Goal: Task Accomplishment & Management: Complete application form

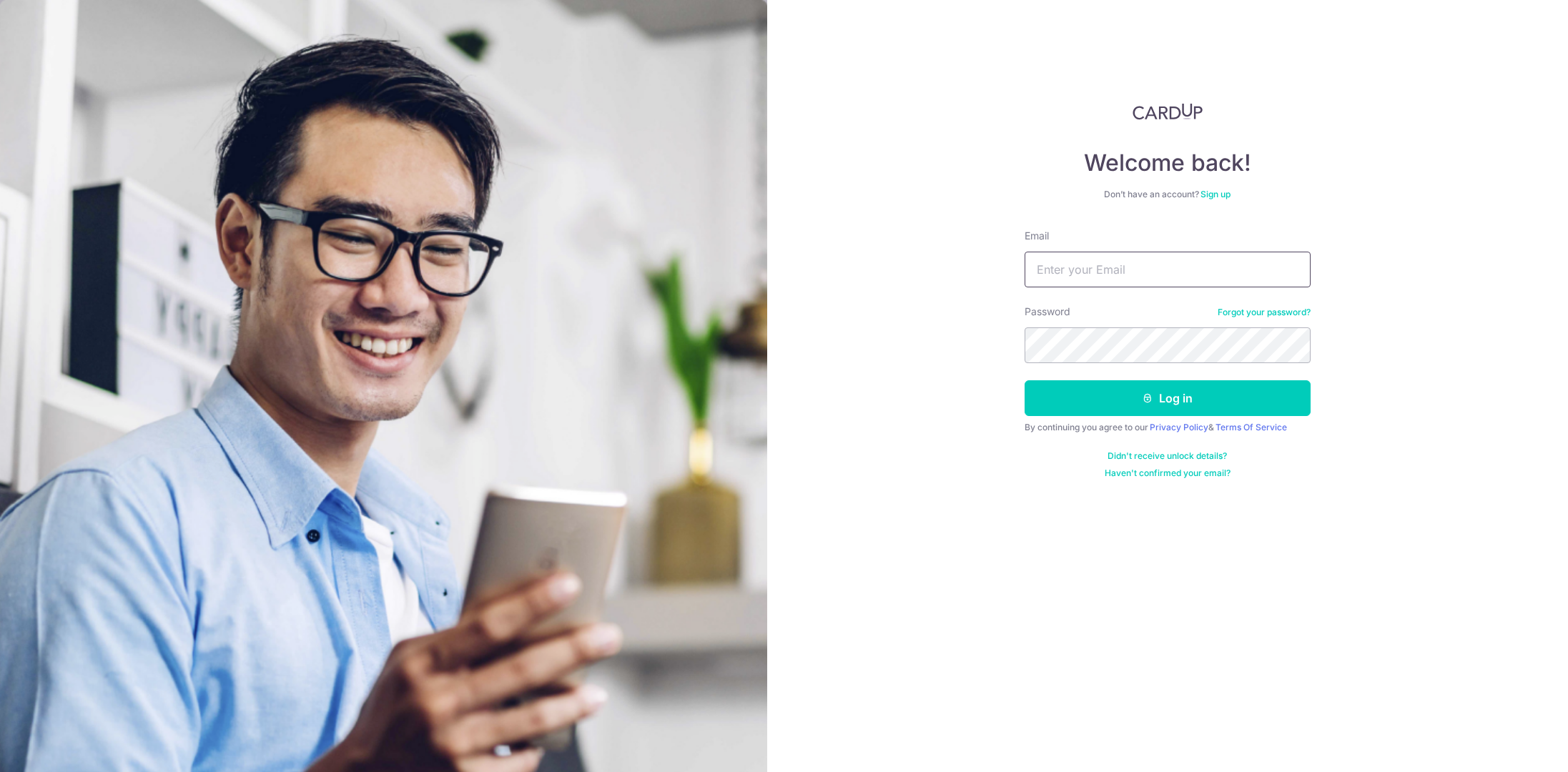
click at [1110, 272] on input "Email" at bounding box center [1167, 269] width 286 height 36
type input "[PERSON_NAME][EMAIL_ADDRESS][DOMAIN_NAME]"
click at [1024, 380] on button "Log in" at bounding box center [1167, 398] width 286 height 36
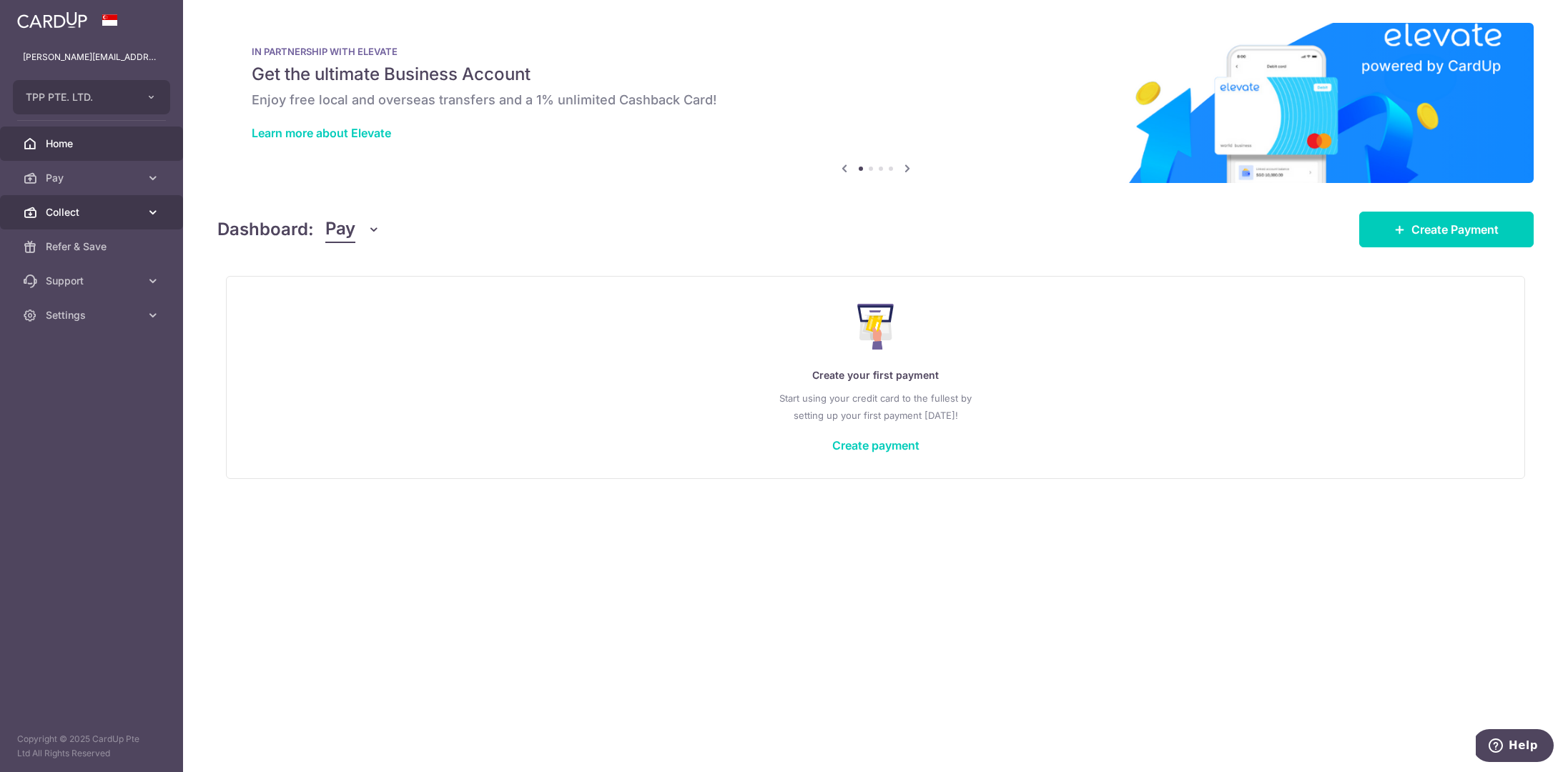
click at [63, 215] on span "Collect" at bounding box center [93, 213] width 94 height 14
click at [77, 249] on span "Dashboard" at bounding box center [93, 246] width 94 height 14
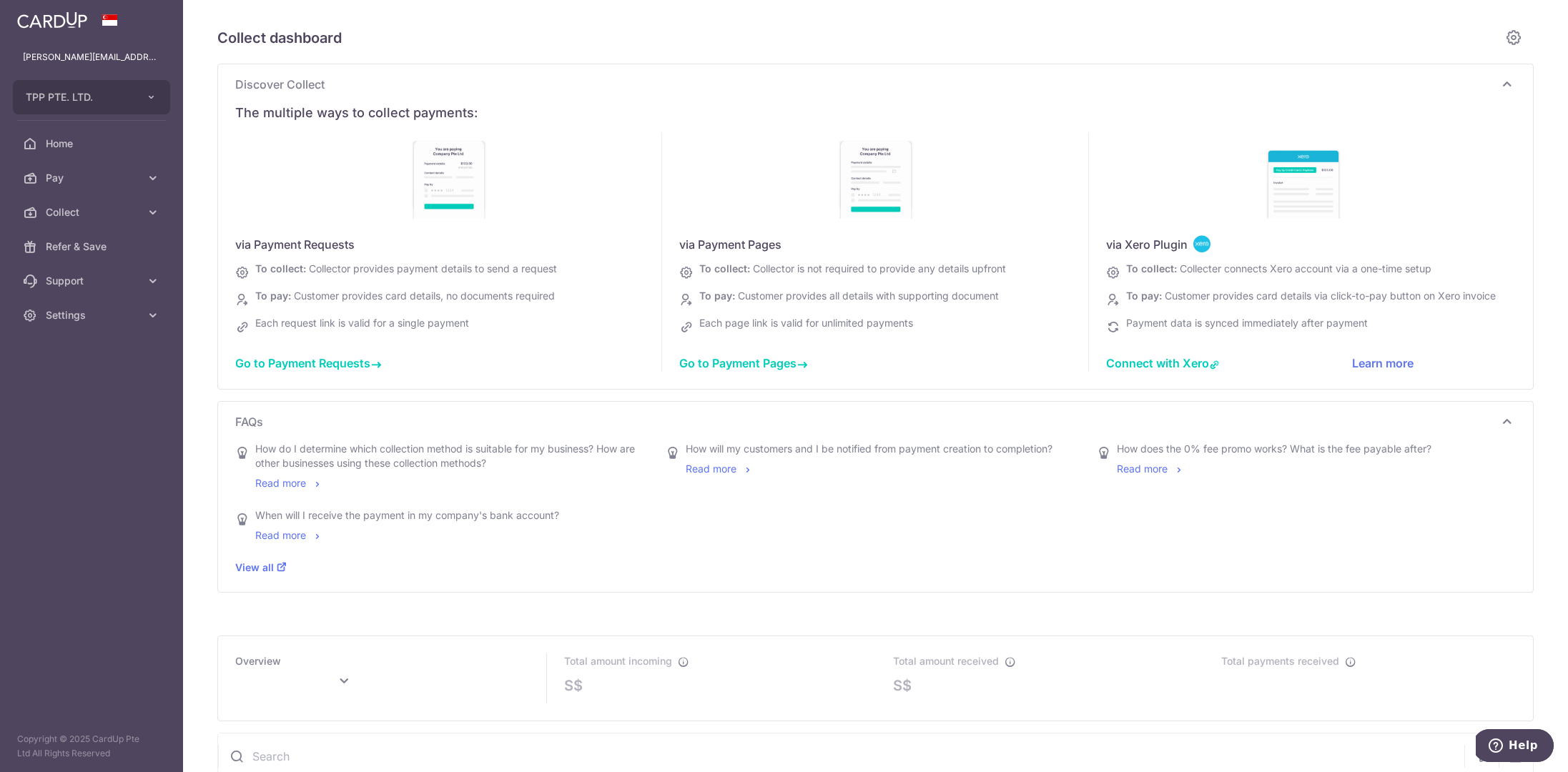
click at [271, 365] on span "Go to Payment Requests" at bounding box center [308, 363] width 147 height 14
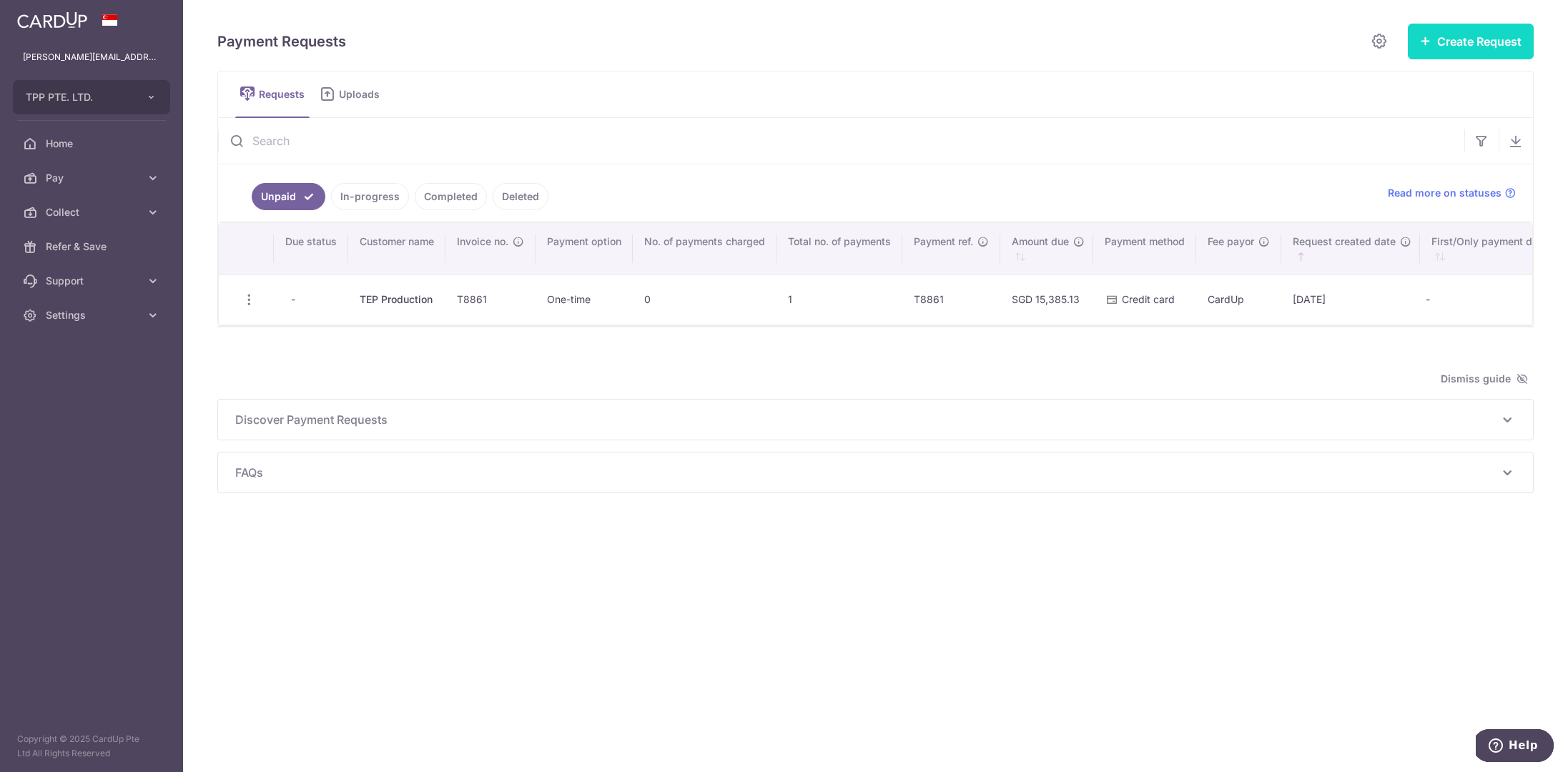
click at [1475, 37] on button "Create Request" at bounding box center [1470, 42] width 125 height 36
click at [1382, 88] on span "Single Request" at bounding box center [1448, 85] width 148 height 17
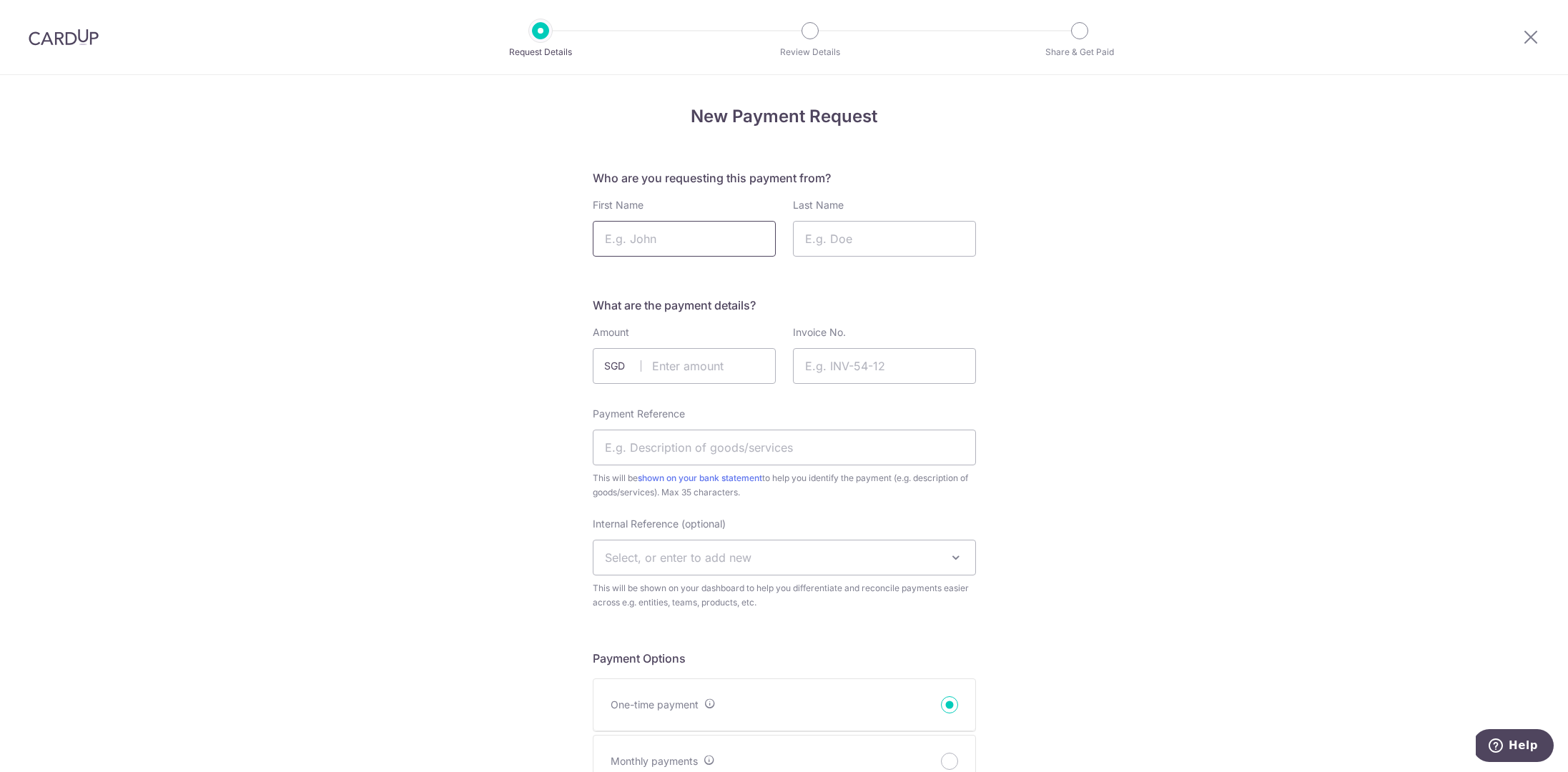
click at [679, 242] on input "First Name" at bounding box center [684, 238] width 183 height 36
type input "Sheldon"
type input "Gooi"
type input "1.00"
type input "TEST"
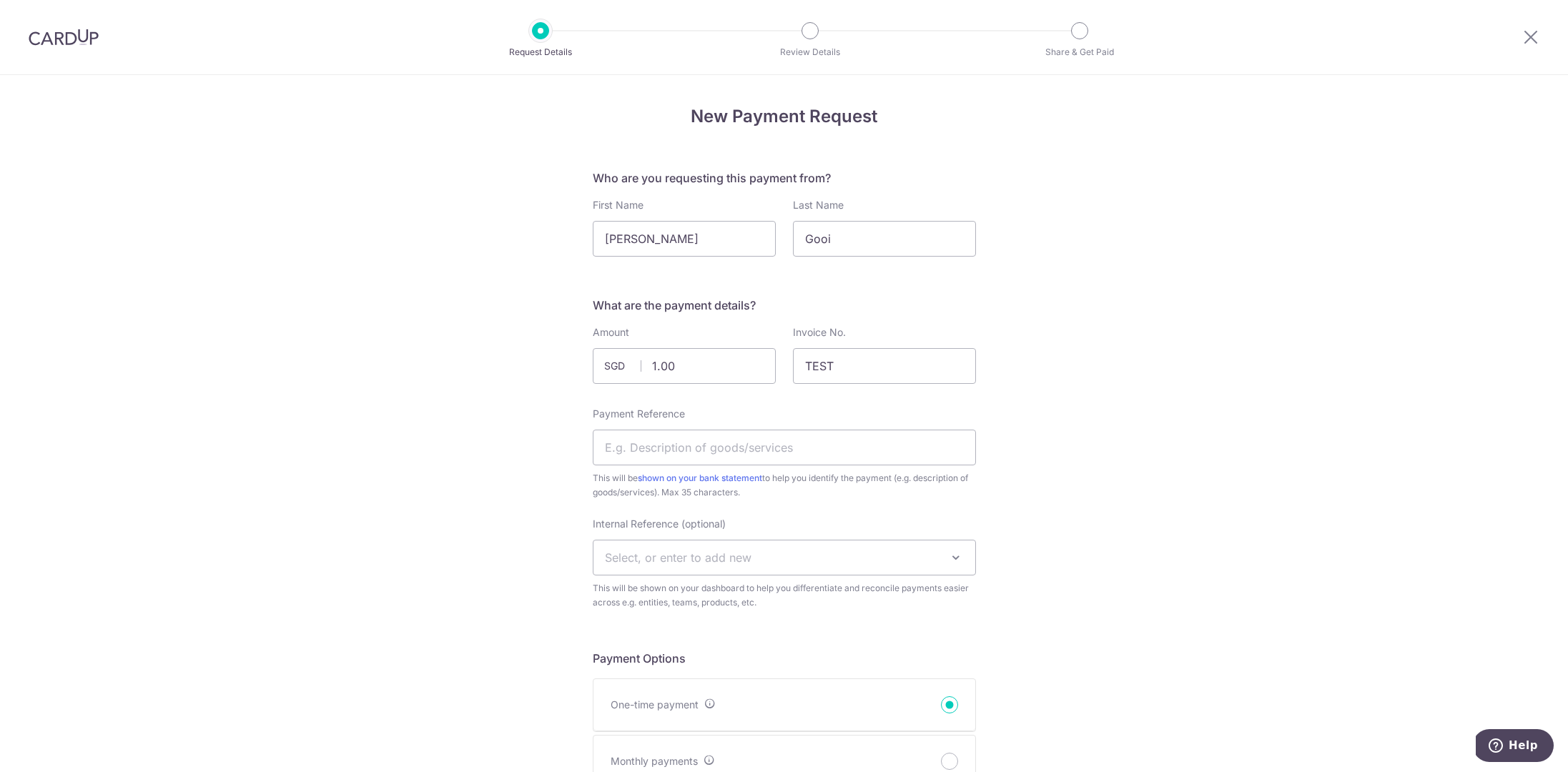
click at [788, 449] on input "Payment Reference" at bounding box center [784, 447] width 384 height 36
type input "TEST"
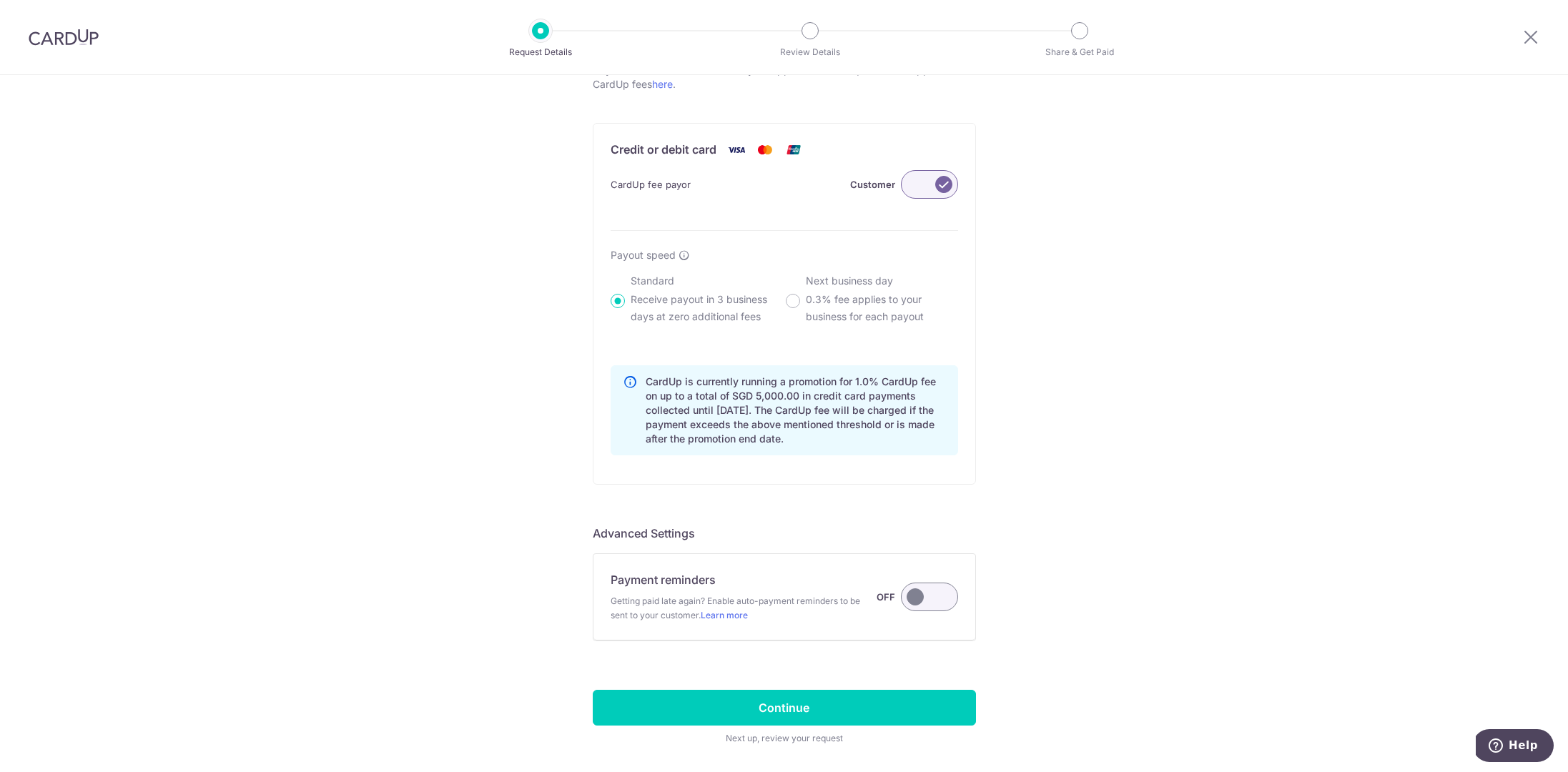
scroll to position [832, 0]
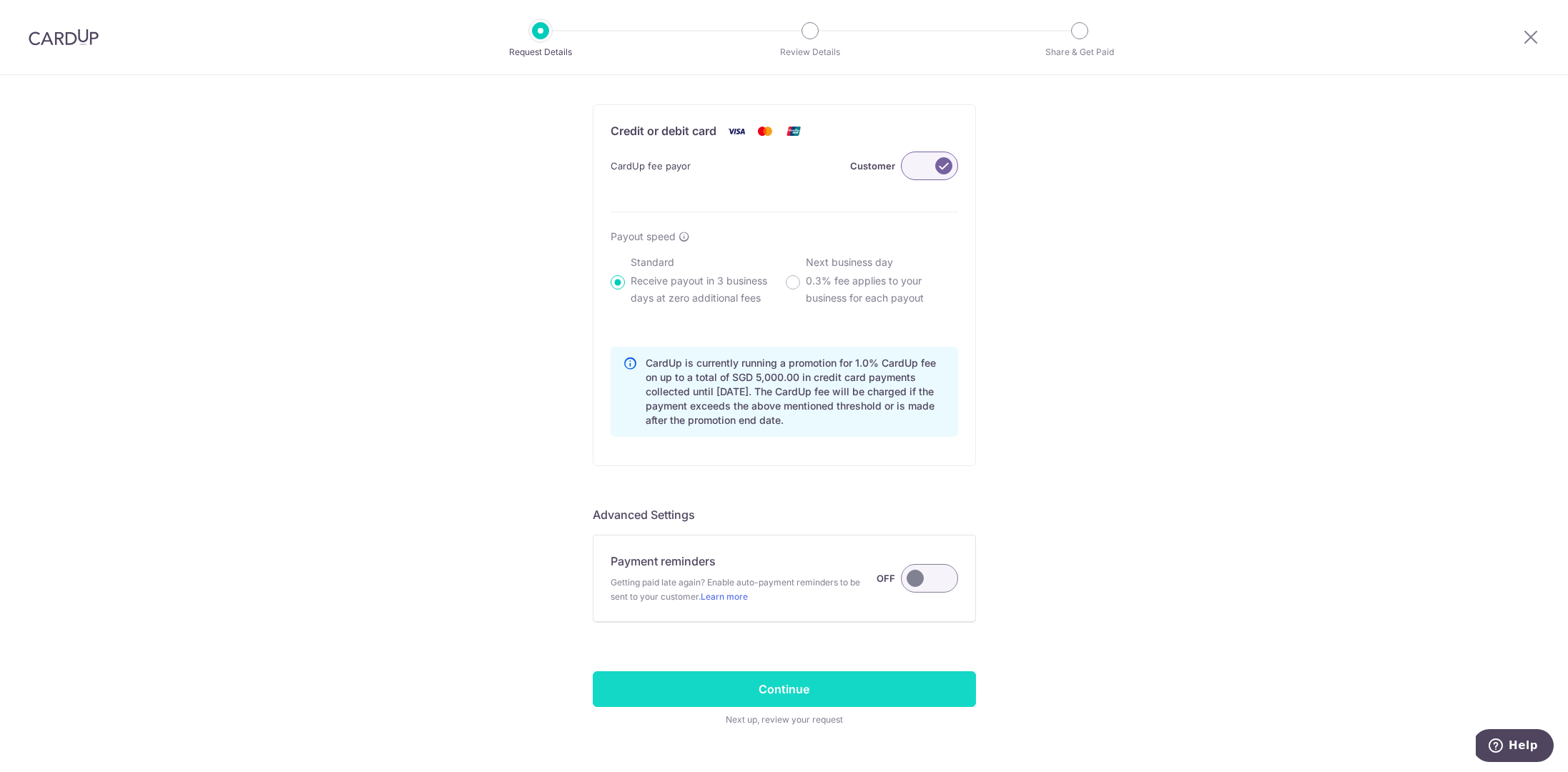
click at [848, 689] on input "Continue" at bounding box center [784, 688] width 384 height 36
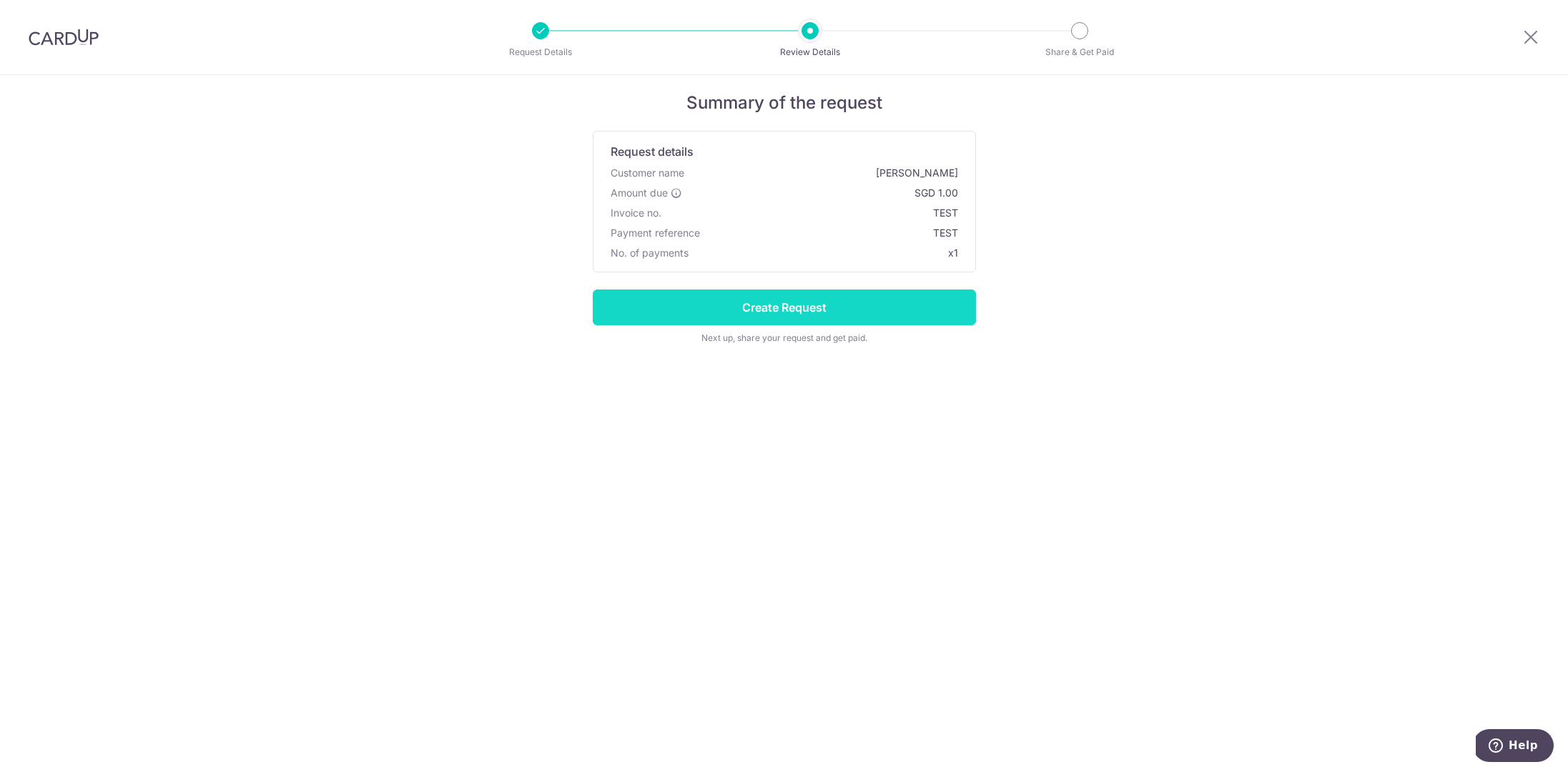
click at [865, 310] on input "Create Request" at bounding box center [784, 307] width 384 height 36
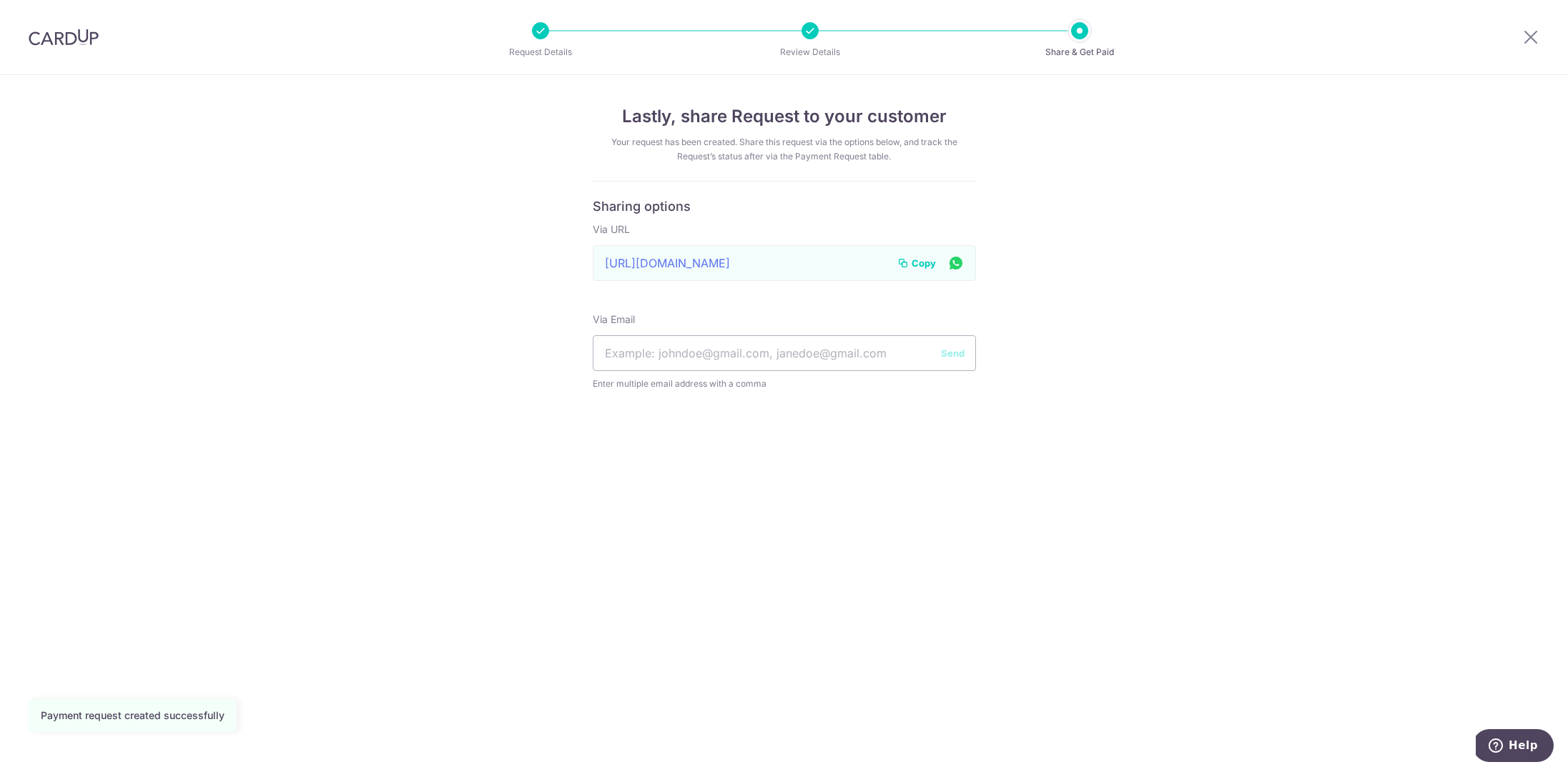
click at [922, 261] on span "Copy" at bounding box center [923, 263] width 24 height 14
click at [395, 263] on div "Lastly, share Request to your customer Your request has been created. Share thi…" at bounding box center [784, 422] width 1568 height 696
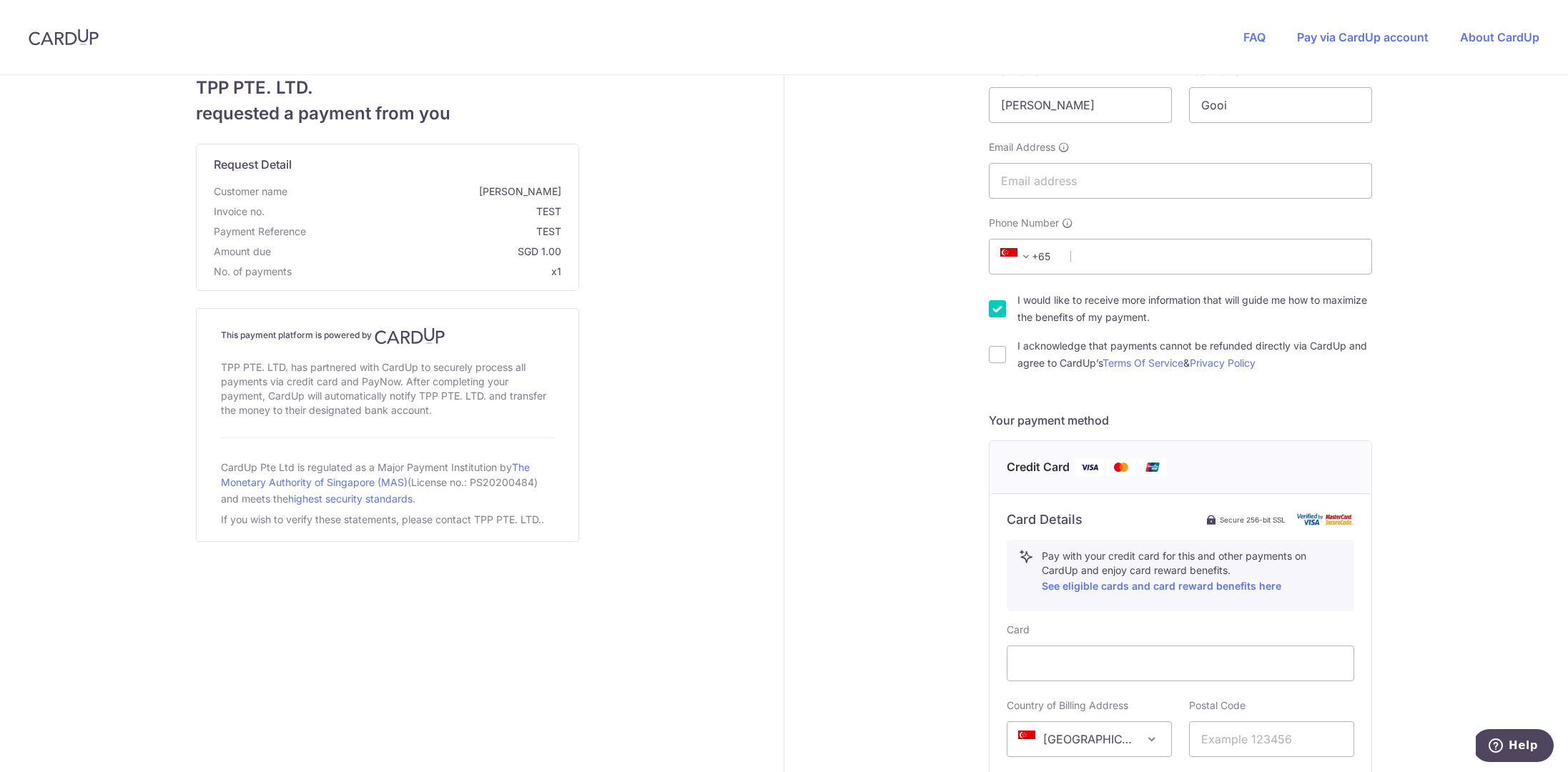
scroll to position [221, 0]
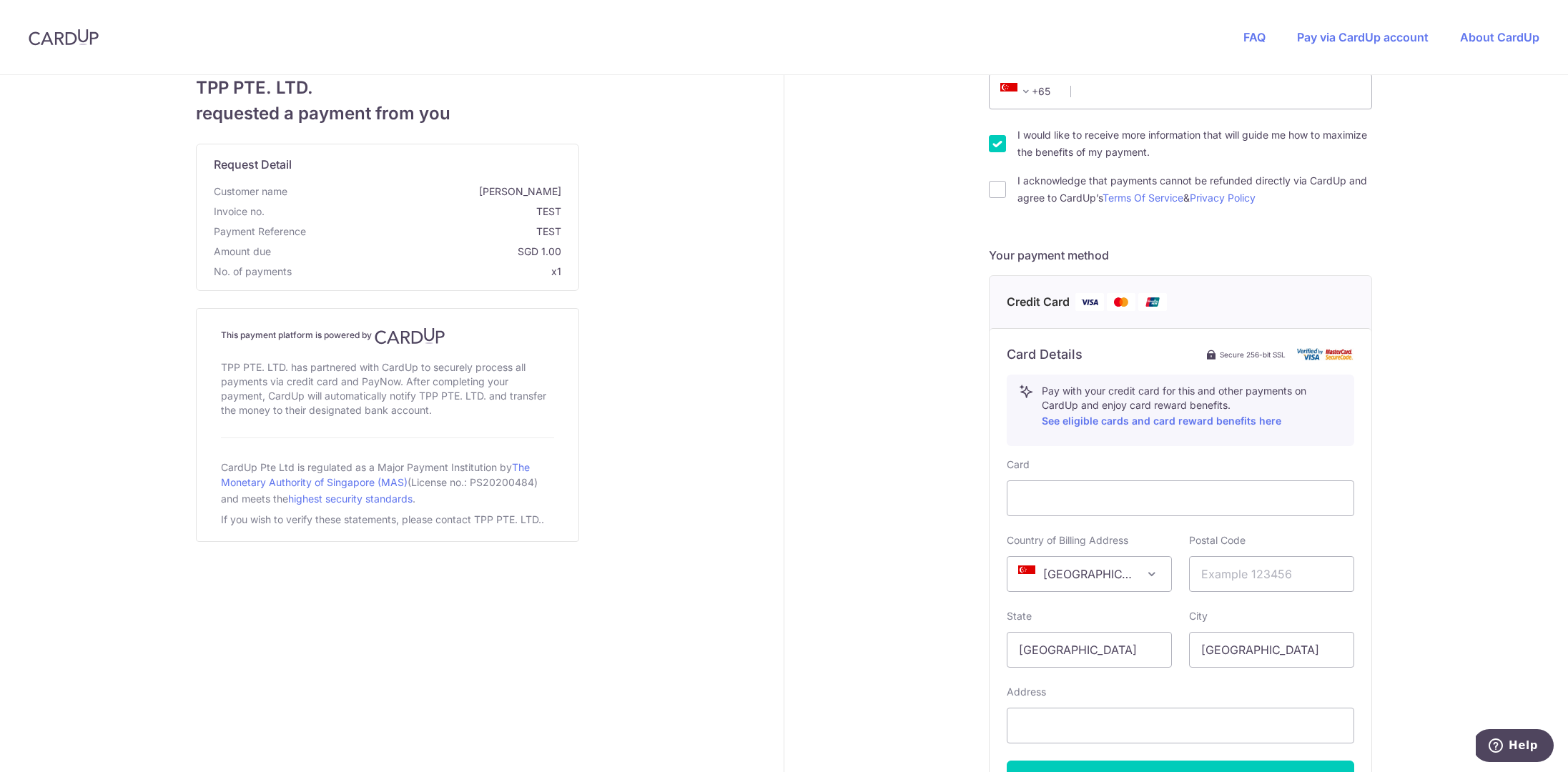
click at [1053, 300] on span "Credit Card" at bounding box center [1038, 302] width 63 height 18
click at [1114, 303] on img at bounding box center [1121, 302] width 28 height 18
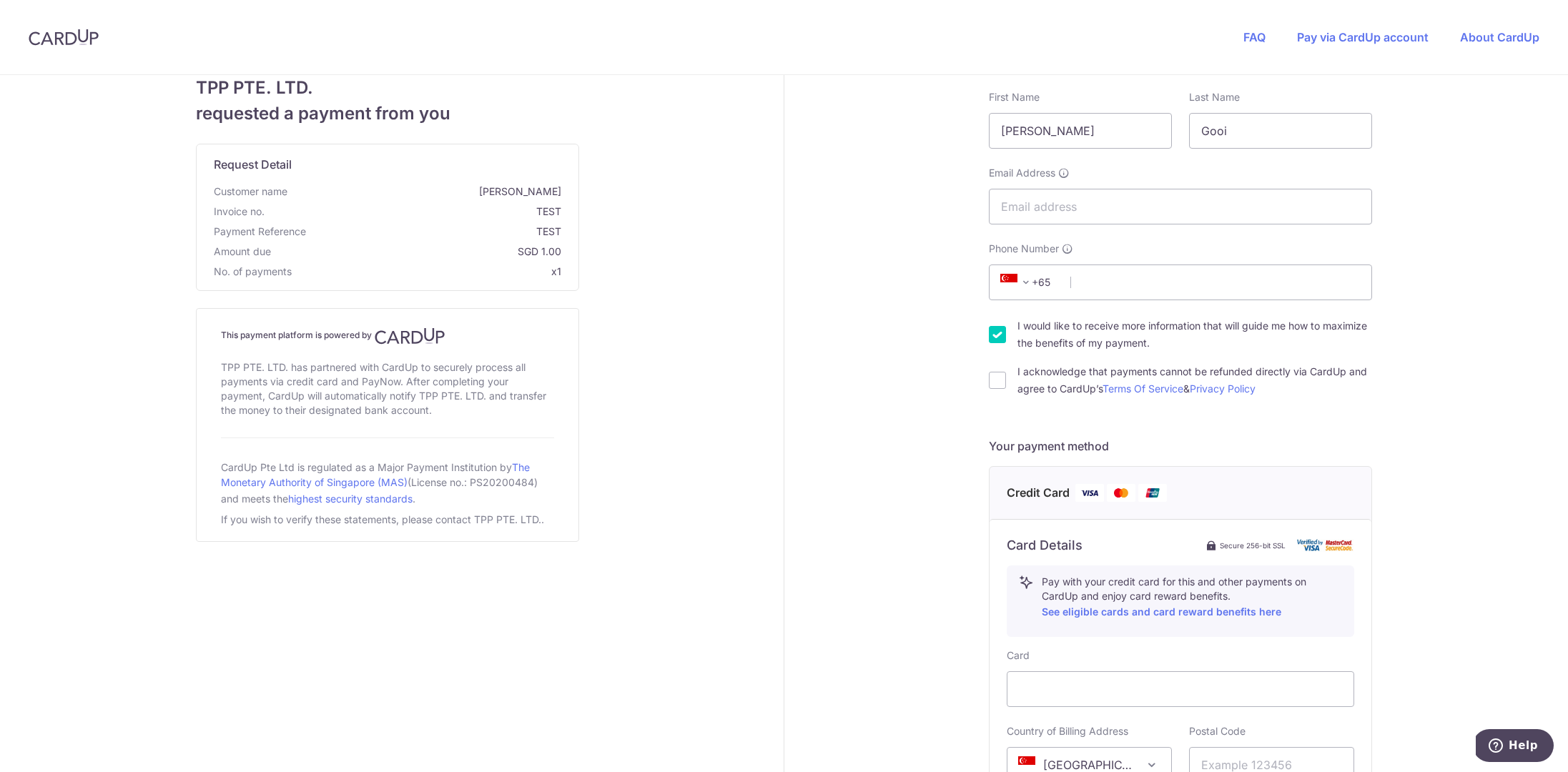
scroll to position [0, 0]
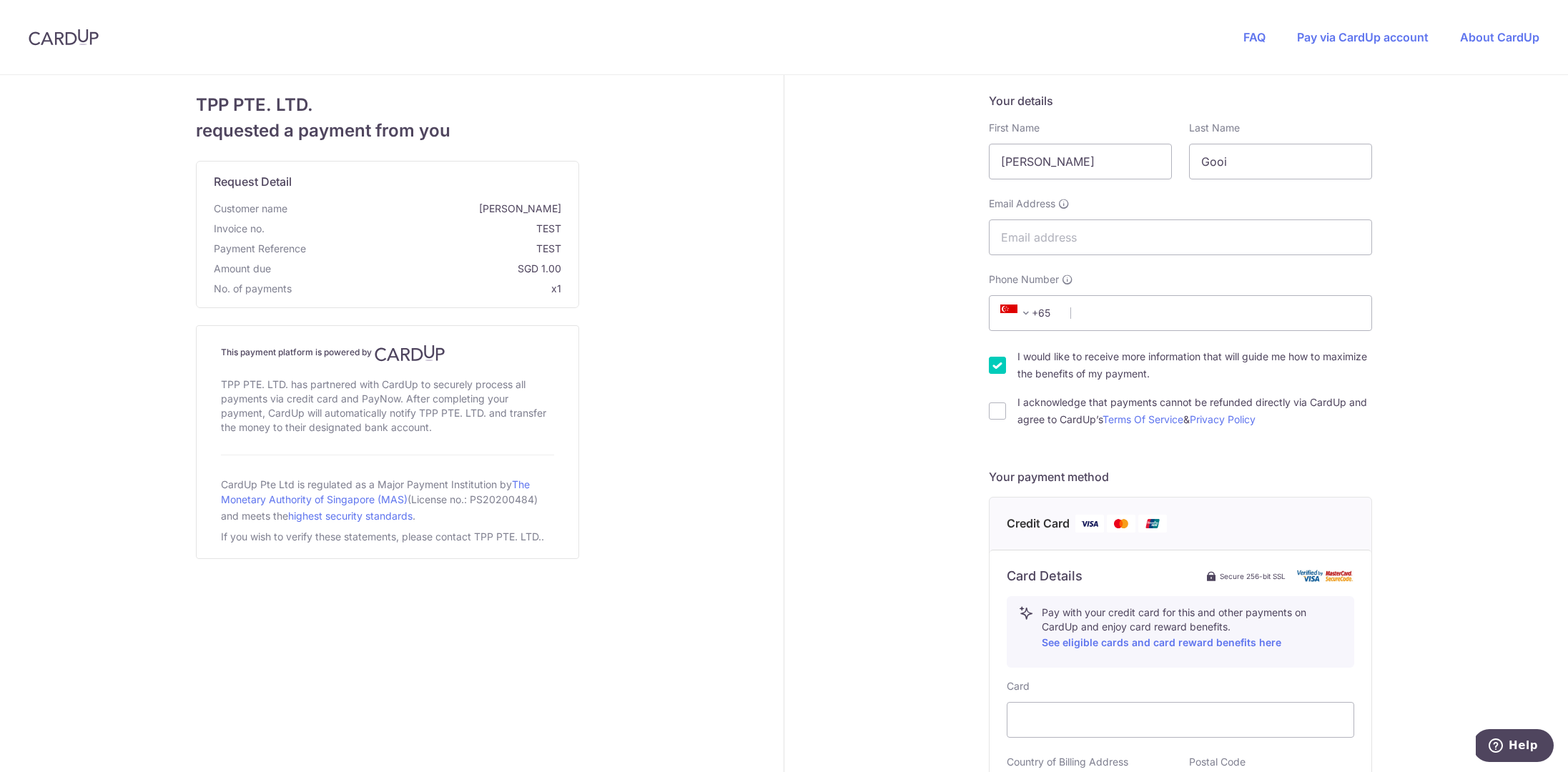
click at [994, 363] on input "I would like to receive more information that will guide me how to maximize the…" at bounding box center [997, 365] width 17 height 17
checkbox input "false"
drag, startPoint x: 1451, startPoint y: 137, endPoint x: 1443, endPoint y: 134, distance: 8.5
click at [1451, 137] on div "Your details First Name Sheldon Last Name Gooi Email Address Phone Number +376 …" at bounding box center [1180, 615] width 792 height 1082
click at [1501, 37] on link "About CardUp" at bounding box center [1499, 37] width 79 height 14
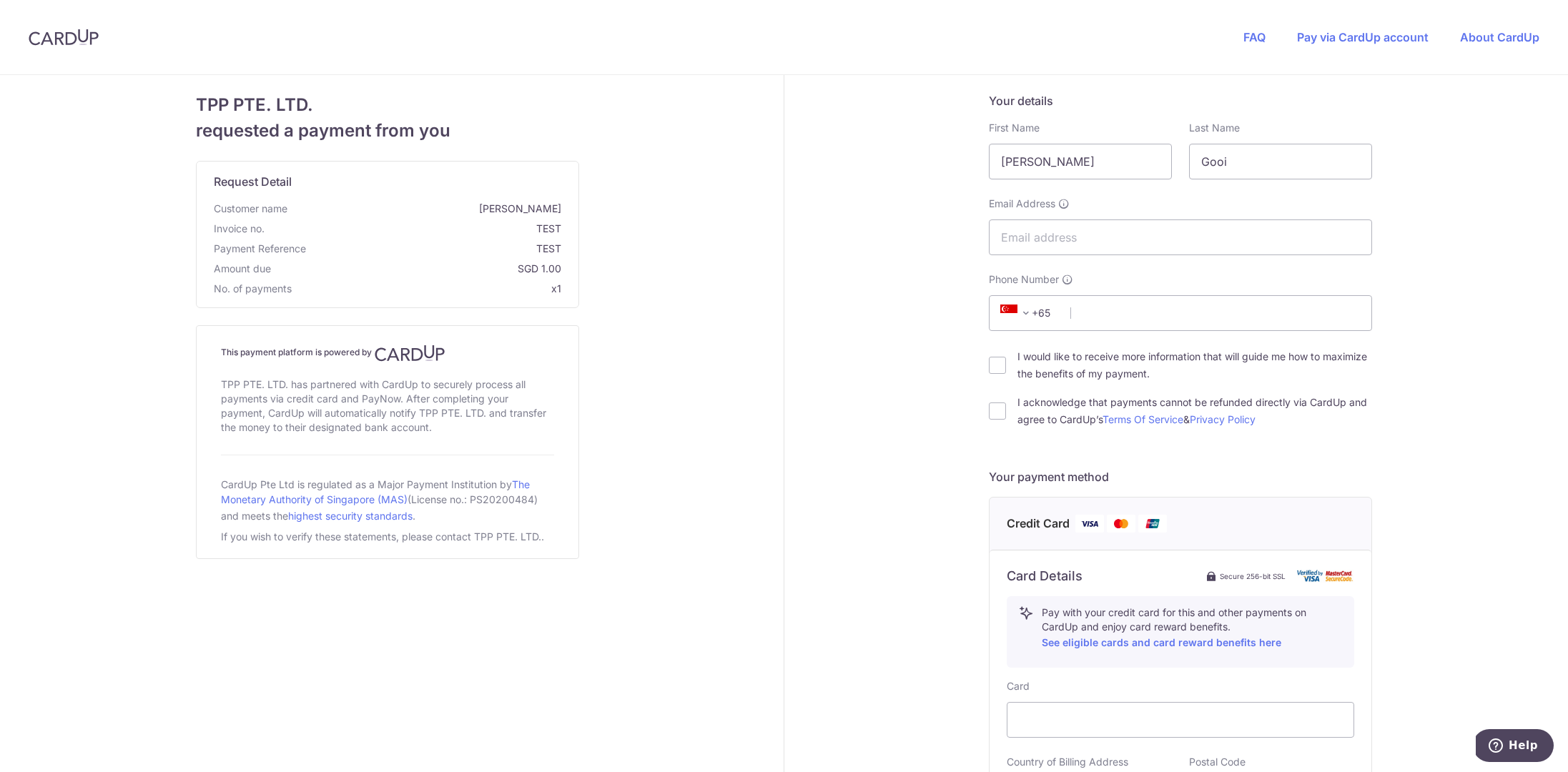
click at [1489, 165] on div "Your details First Name Sheldon Last Name Gooi Email Address Phone Number +376 …" at bounding box center [1180, 615] width 792 height 1082
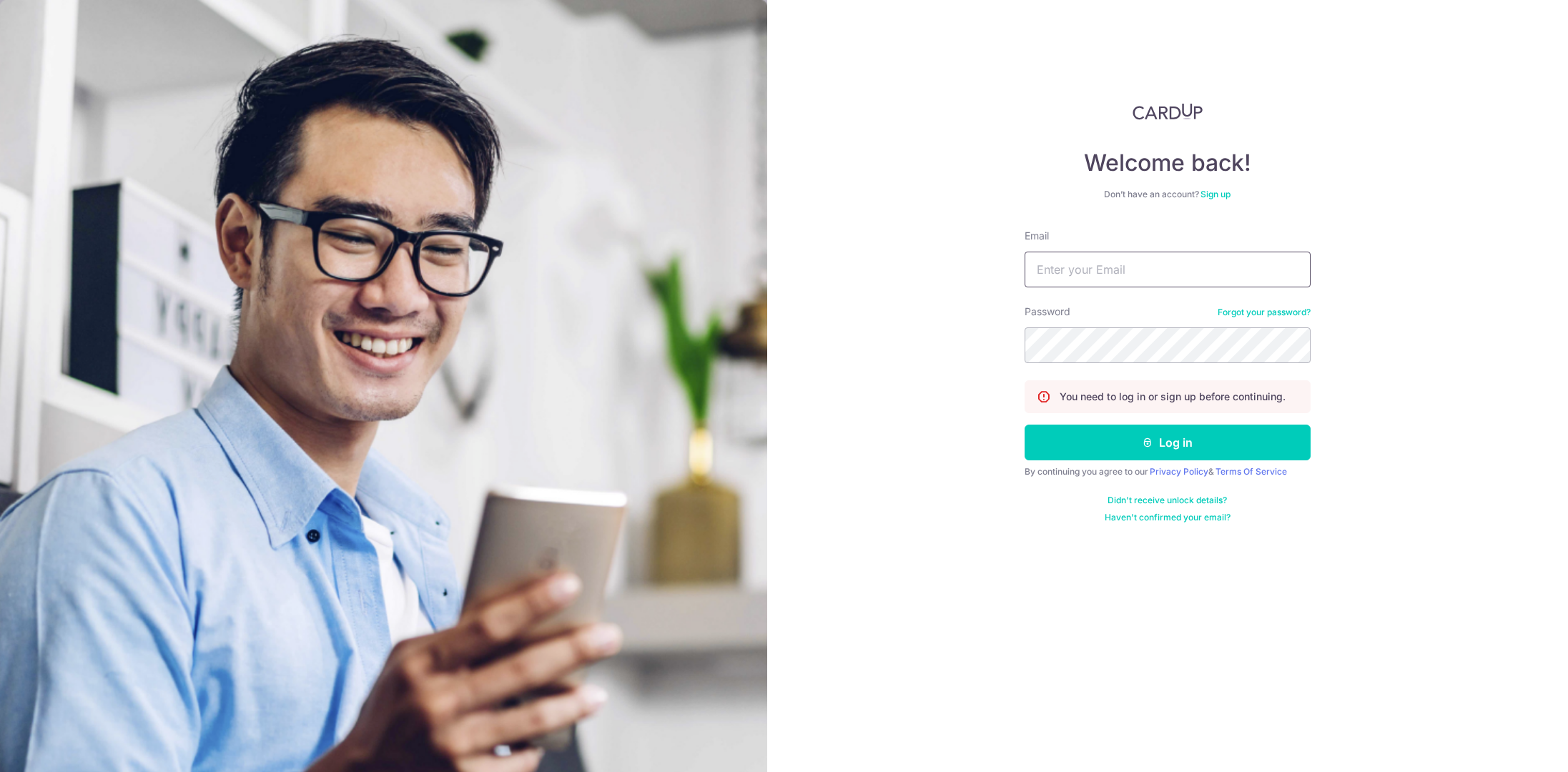
click at [1120, 271] on input "Email" at bounding box center [1167, 269] width 286 height 36
type input "[PERSON_NAME][EMAIL_ADDRESS][DOMAIN_NAME]"
click at [1024, 424] on button "Log in" at bounding box center [1167, 442] width 286 height 36
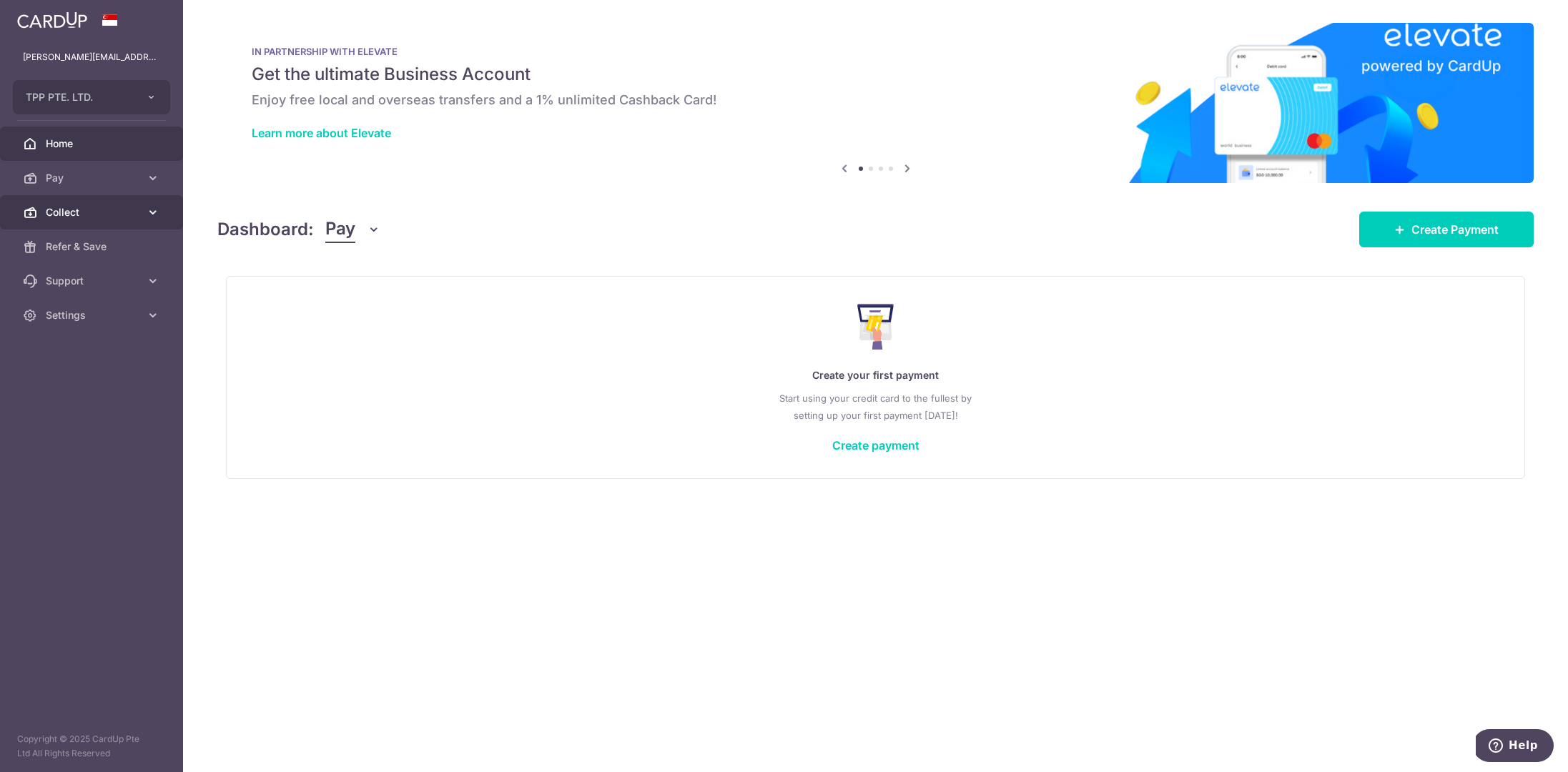
click at [93, 205] on span "Collect" at bounding box center [93, 213] width 94 height 14
click at [91, 245] on span "Dashboard" at bounding box center [93, 246] width 94 height 14
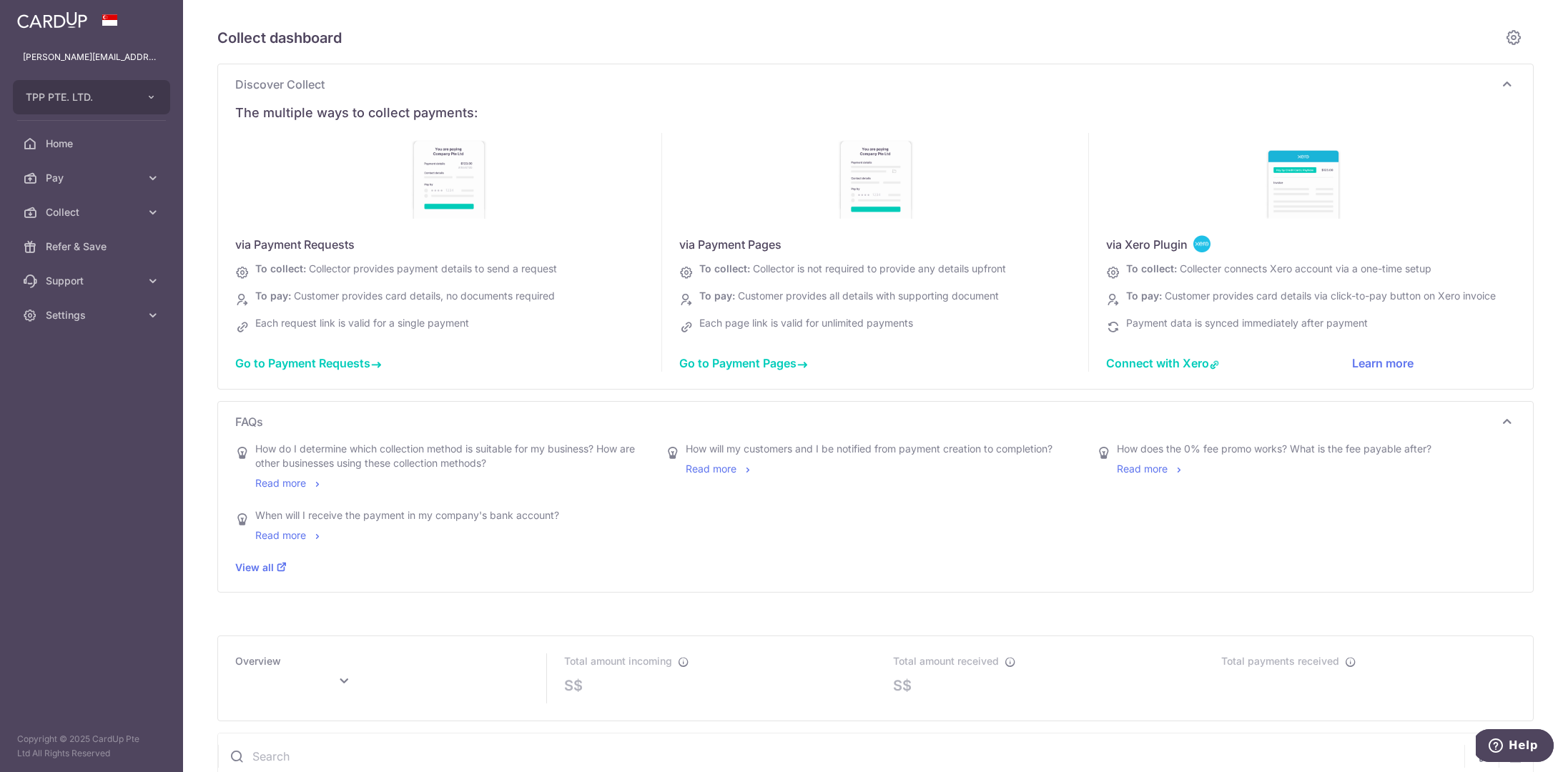
click at [279, 359] on span "Go to Payment Requests" at bounding box center [308, 363] width 147 height 14
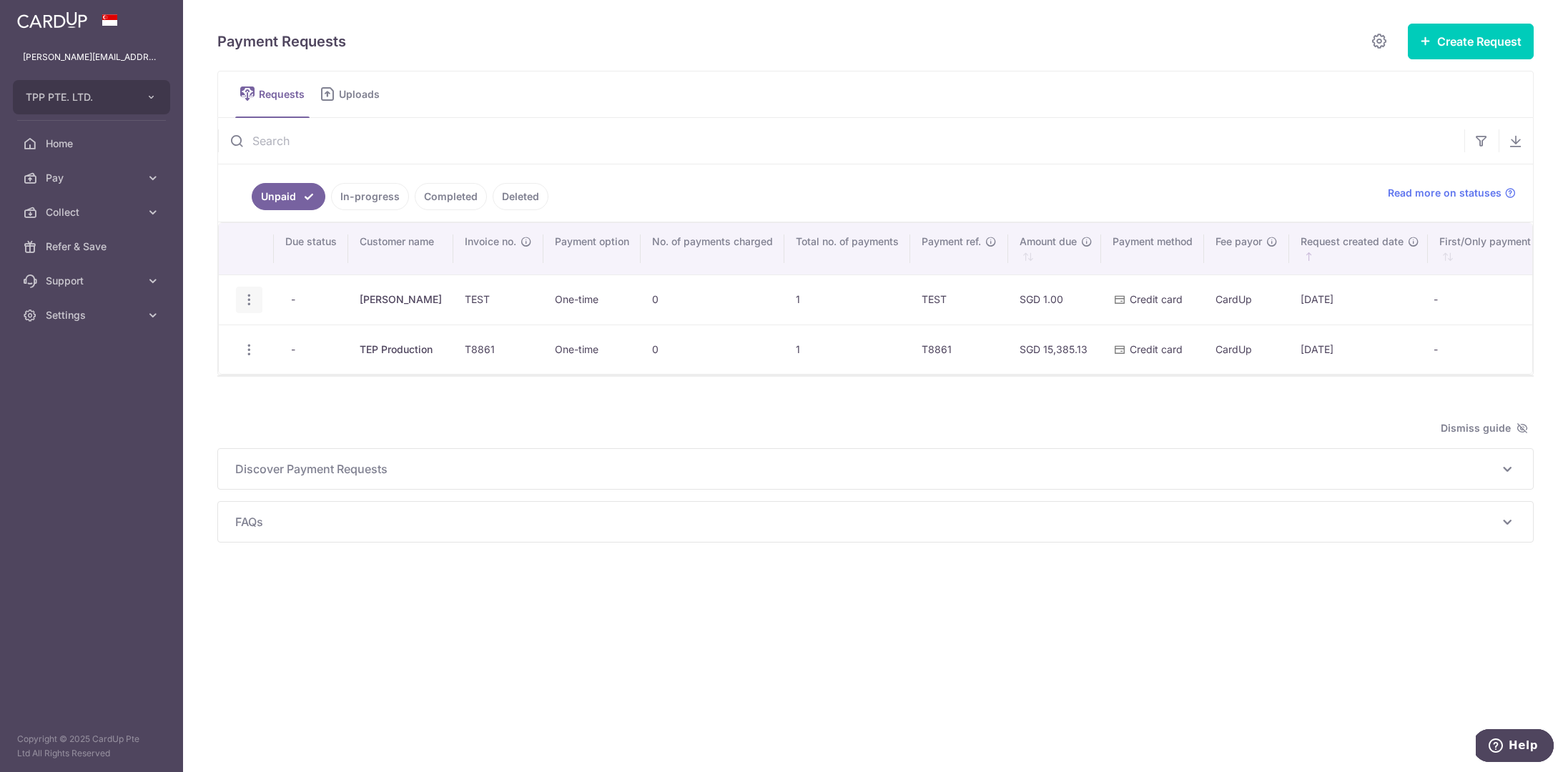
click at [251, 299] on icon "button" at bounding box center [249, 300] width 15 height 15
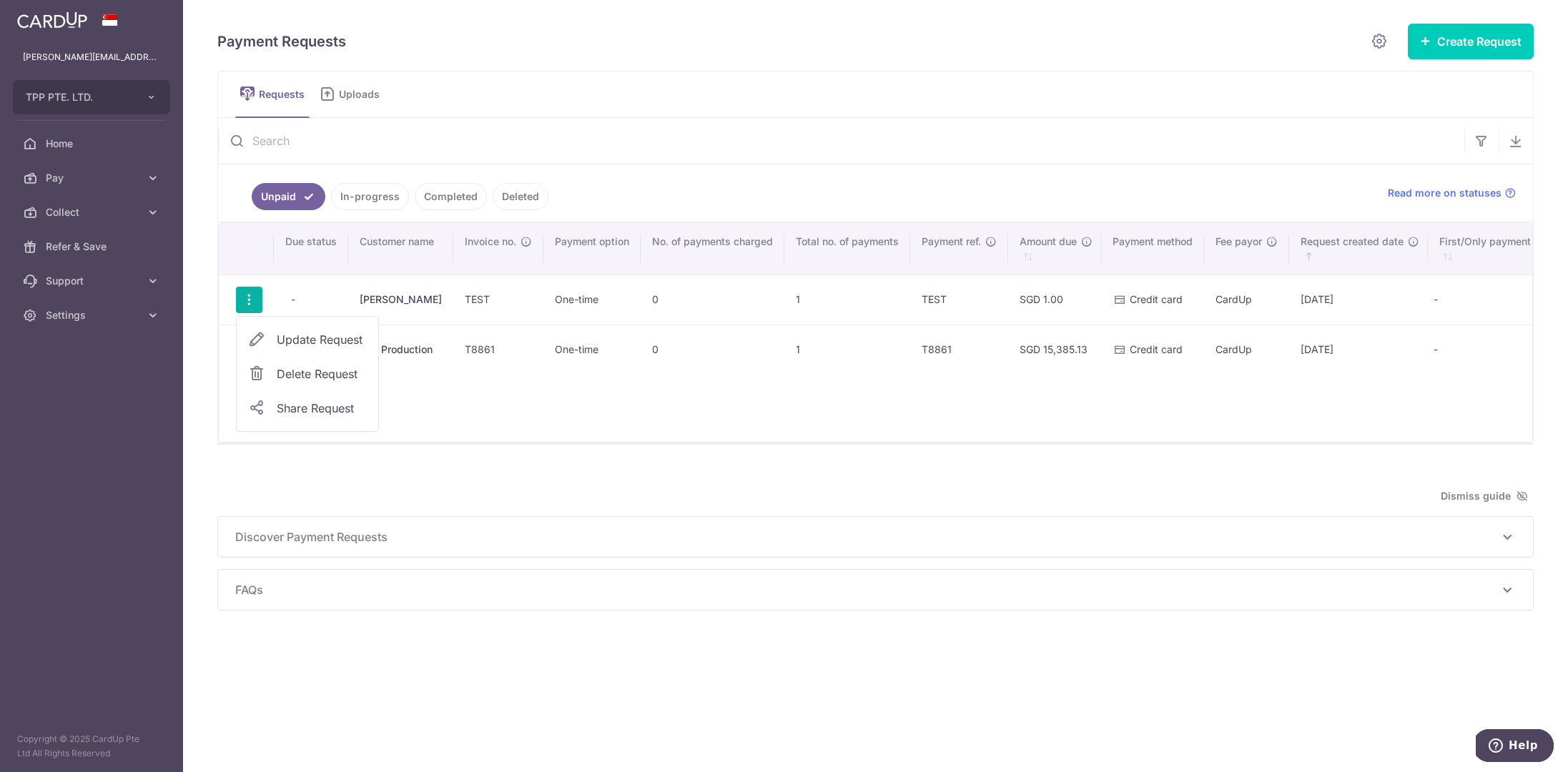
click at [291, 340] on span "Update Request" at bounding box center [321, 339] width 90 height 17
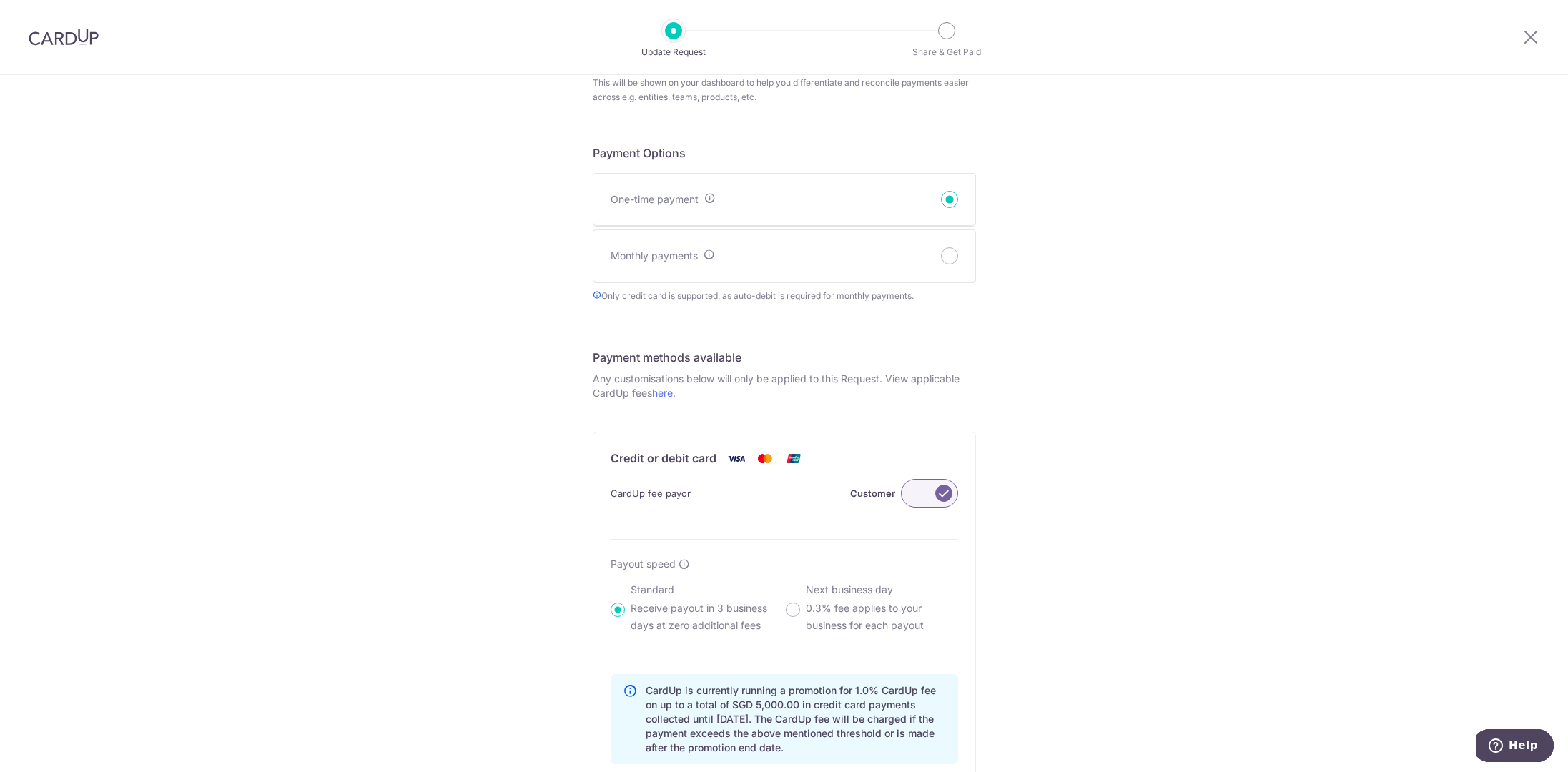
scroll to position [852, 0]
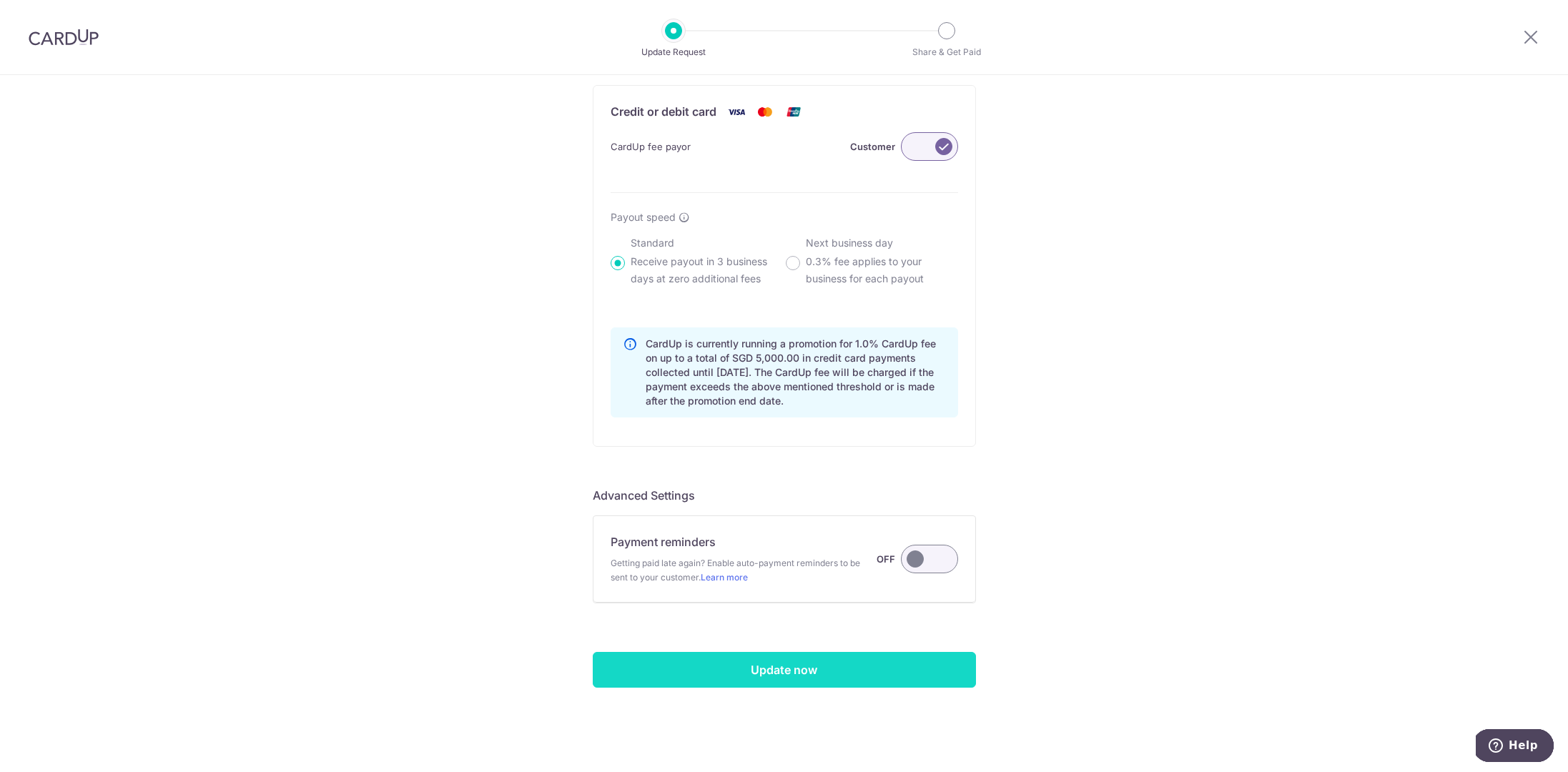
click at [659, 663] on input "Update now" at bounding box center [784, 670] width 384 height 36
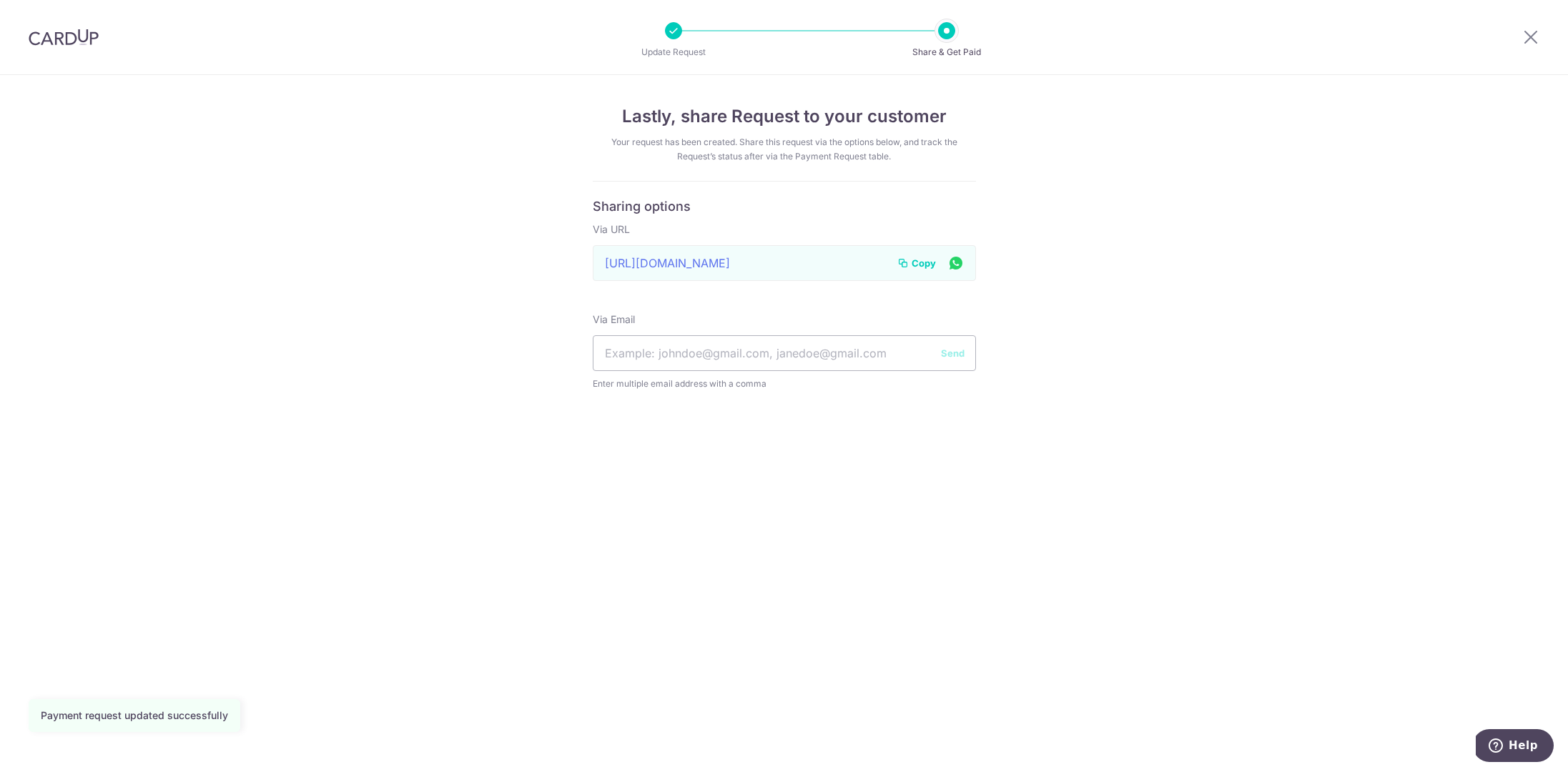
click at [59, 41] on img at bounding box center [63, 36] width 70 height 17
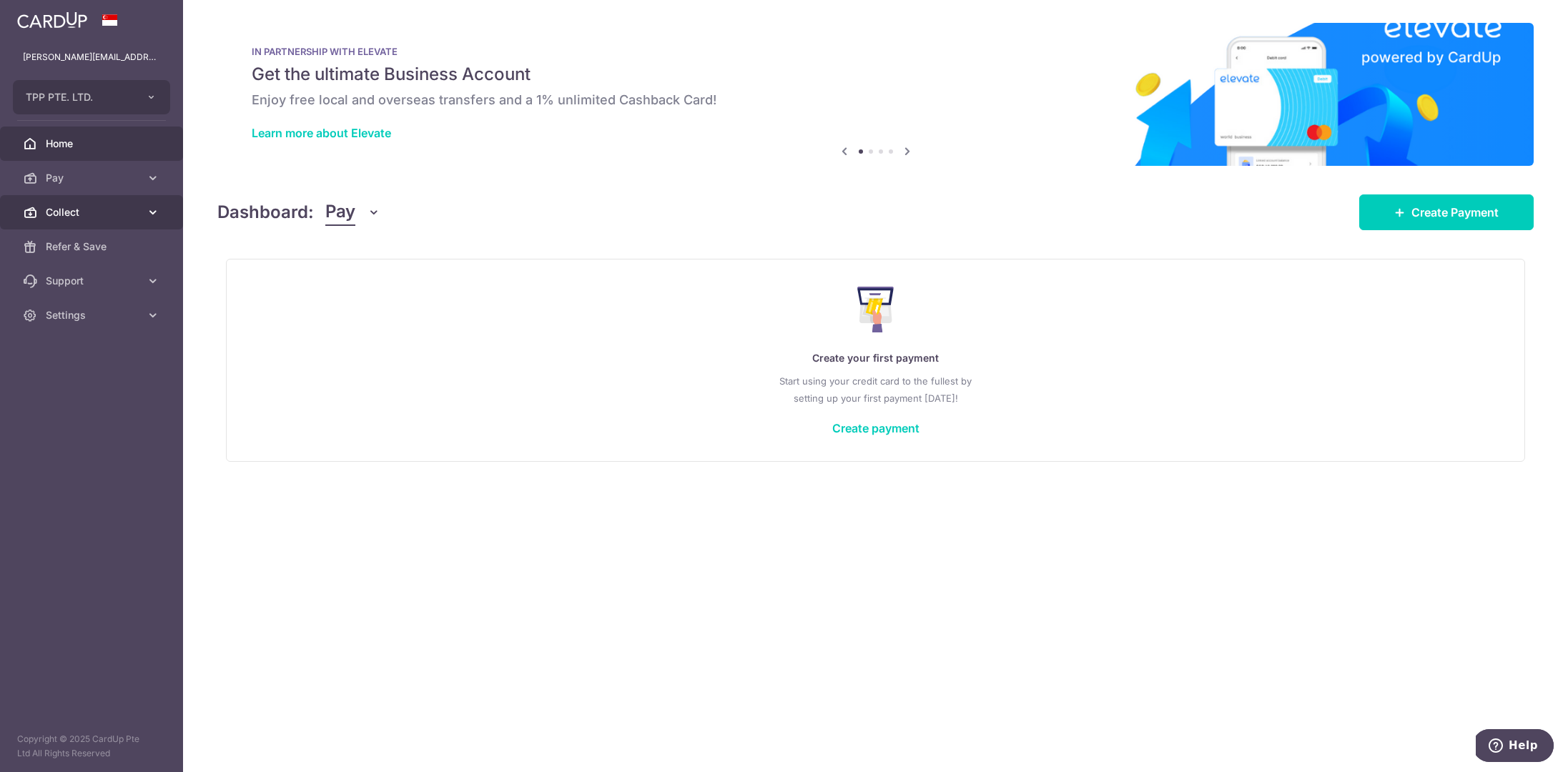
click at [53, 217] on span "Collect" at bounding box center [93, 213] width 94 height 14
click at [73, 278] on span "Payment Pages" at bounding box center [93, 281] width 94 height 14
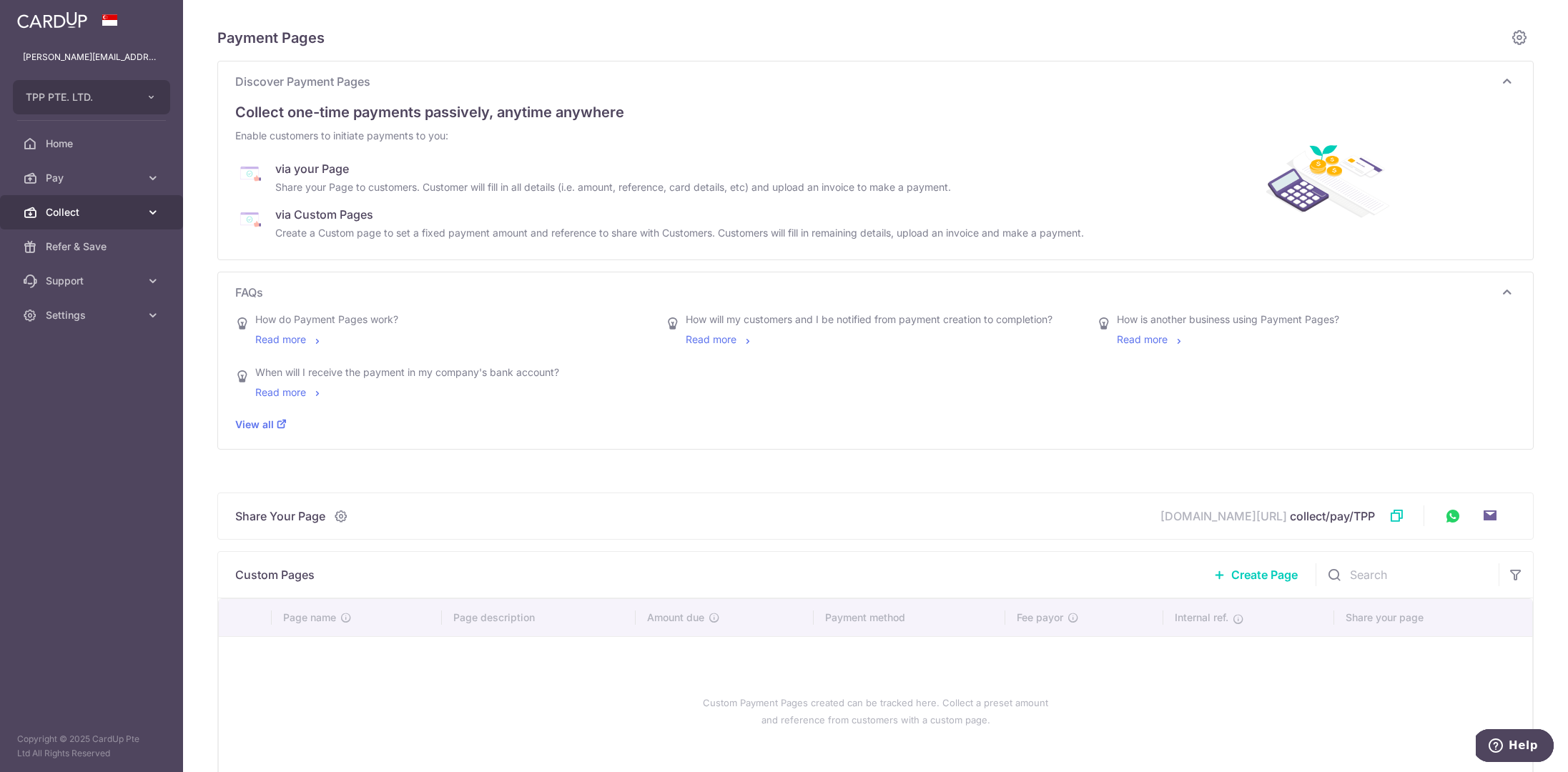
click at [76, 213] on span "Collect" at bounding box center [93, 213] width 94 height 14
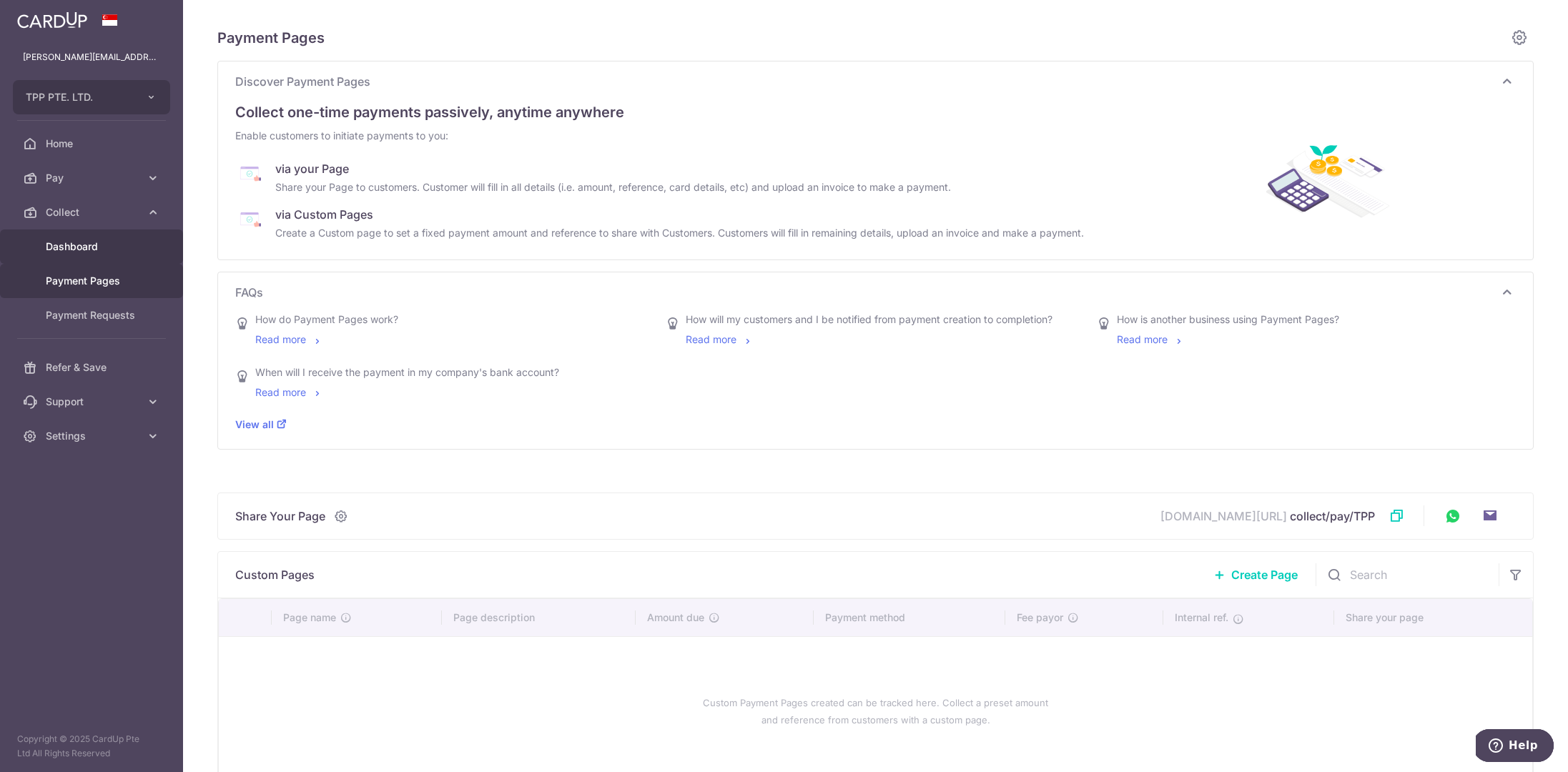
click at [76, 242] on span "Dashboard" at bounding box center [93, 246] width 94 height 14
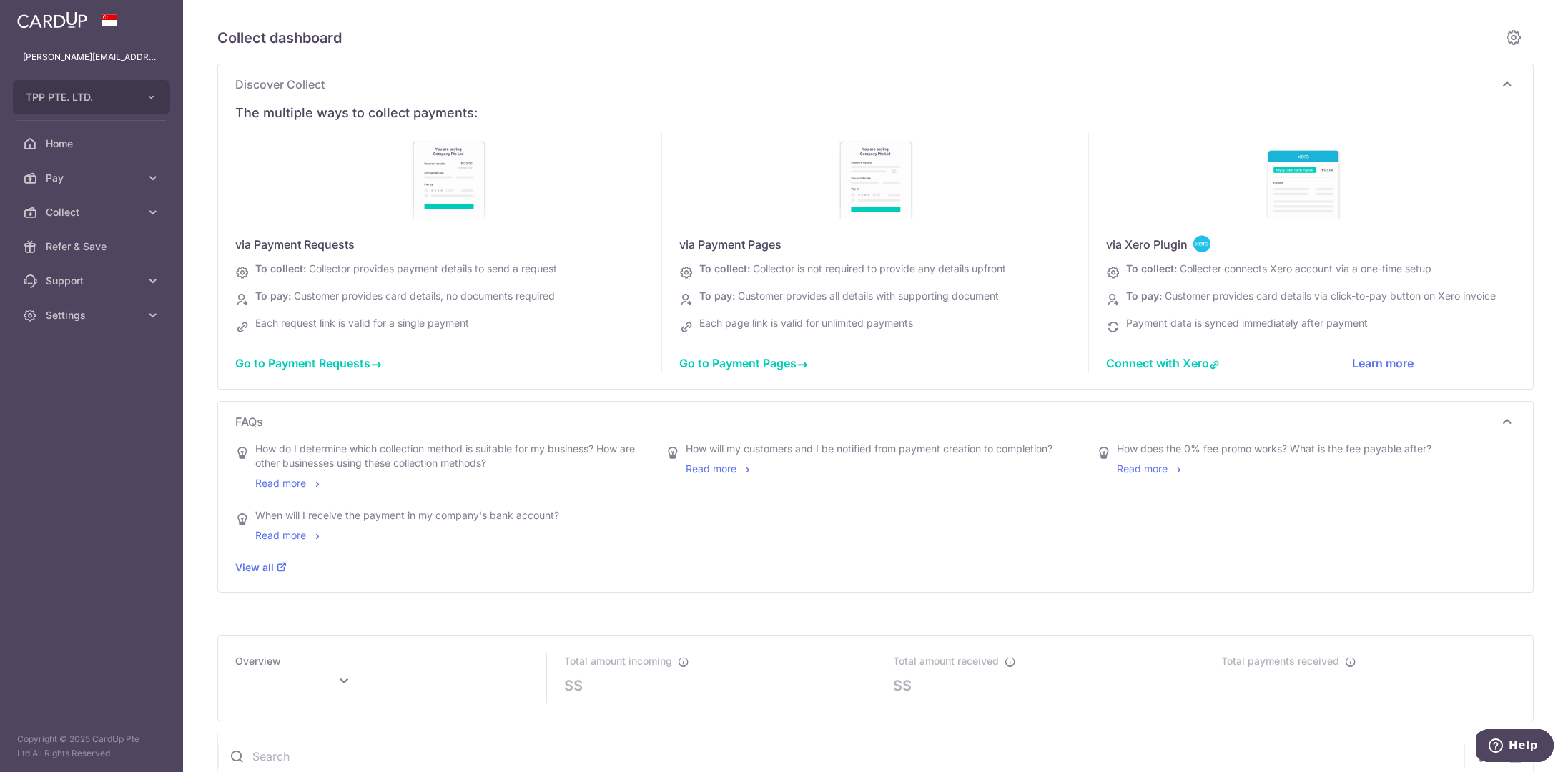
type input "September 2025"
click at [1505, 35] on icon at bounding box center [1513, 37] width 17 height 18
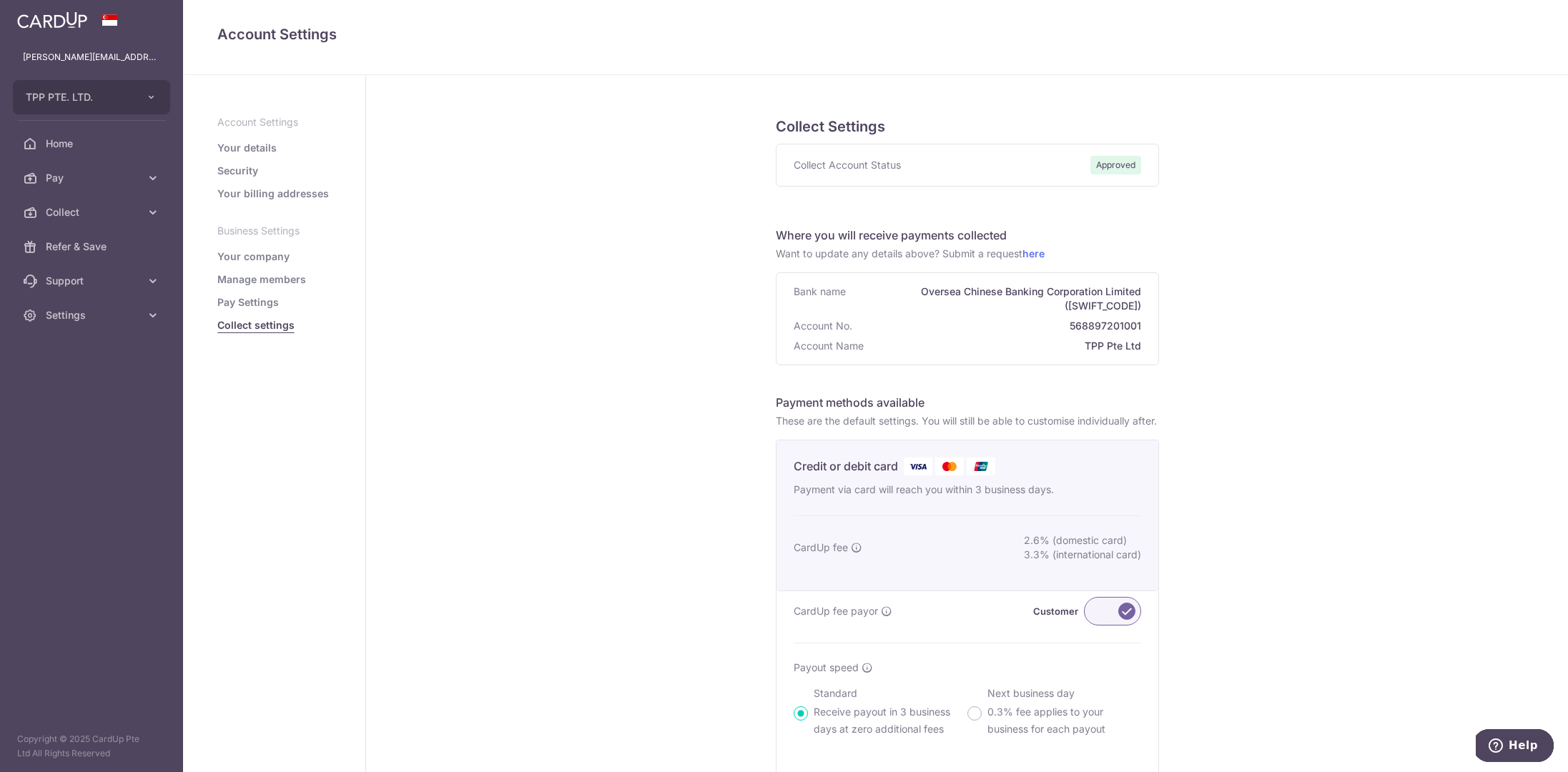
click at [1297, 343] on div "Collect Settings Collect Account Status Approved Where you will receive payment…" at bounding box center [966, 786] width 1202 height 1424
click at [83, 140] on span "Home" at bounding box center [93, 143] width 94 height 14
